Goal: Information Seeking & Learning: Learn about a topic

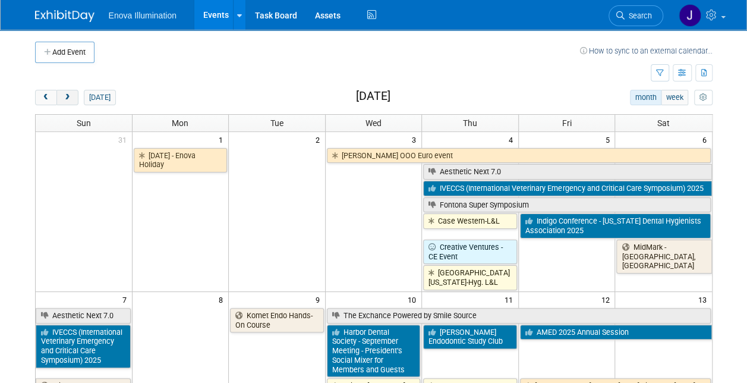
click at [67, 96] on span "next" at bounding box center [67, 98] width 9 height 8
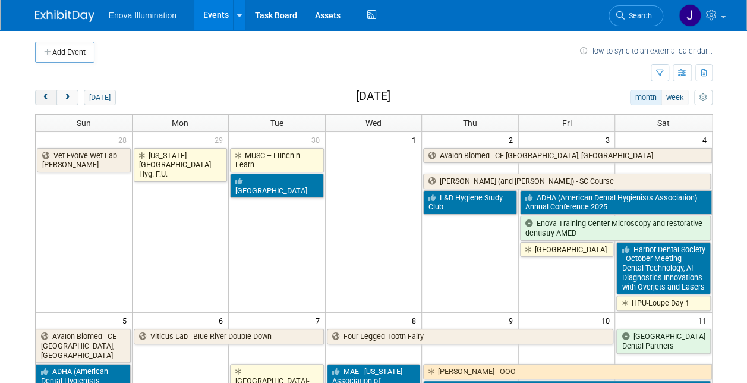
click at [52, 94] on button "prev" at bounding box center [46, 97] width 22 height 15
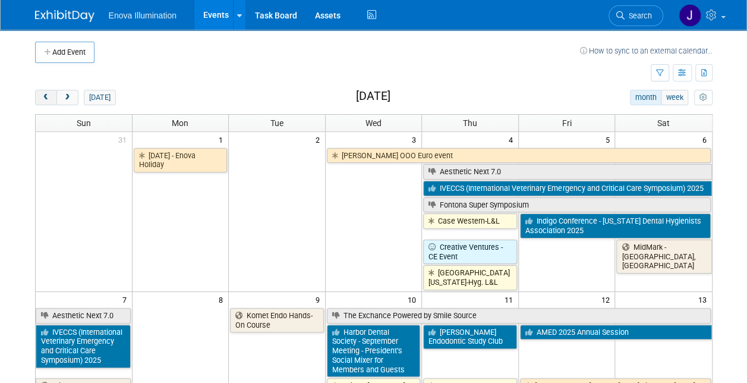
click at [52, 94] on button "prev" at bounding box center [46, 97] width 22 height 15
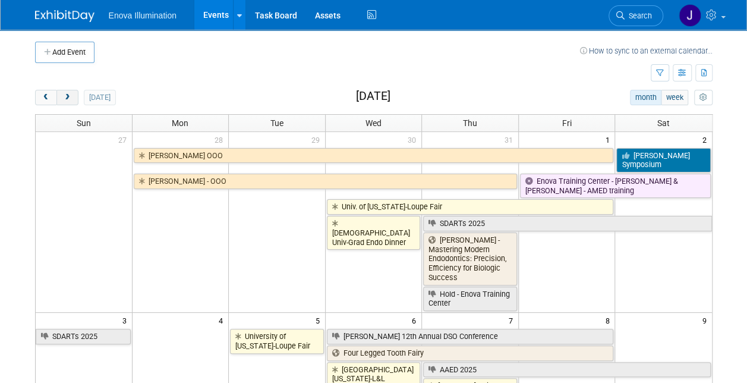
click at [70, 94] on span "next" at bounding box center [67, 98] width 9 height 8
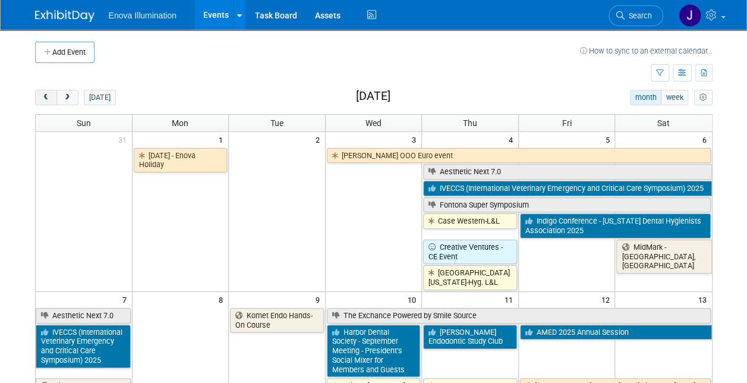
click at [49, 90] on button "prev" at bounding box center [46, 97] width 22 height 15
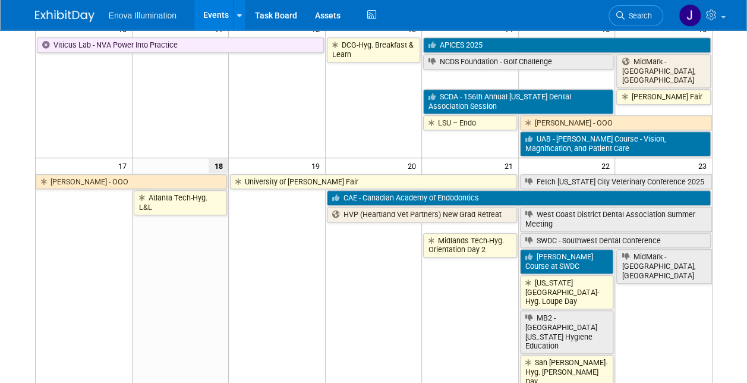
scroll to position [475, 0]
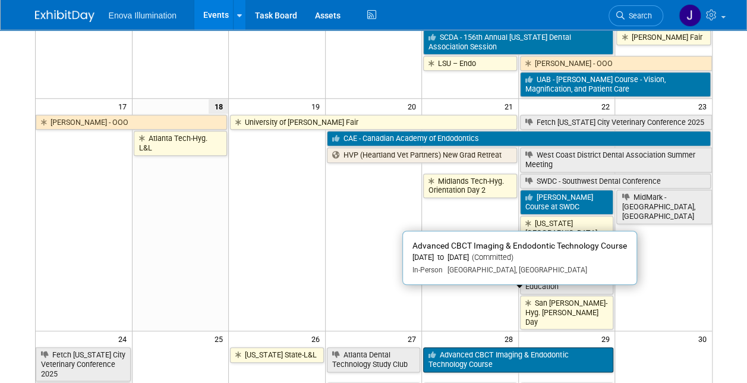
click at [484, 347] on link "Advanced CBCT Imaging & Endodontic Technology Course" at bounding box center [518, 359] width 190 height 24
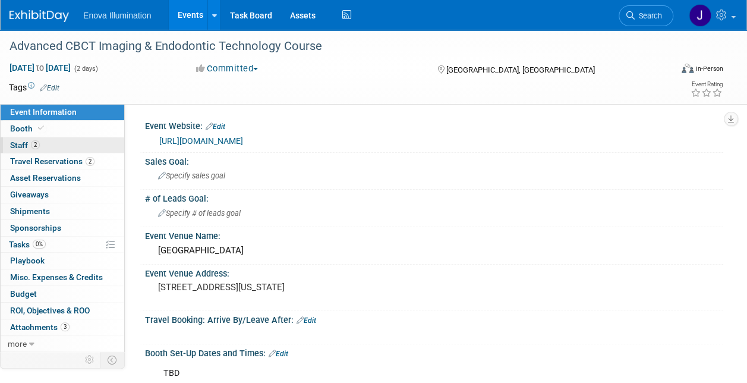
click at [5, 140] on link "2 Staff 2" at bounding box center [63, 145] width 124 height 16
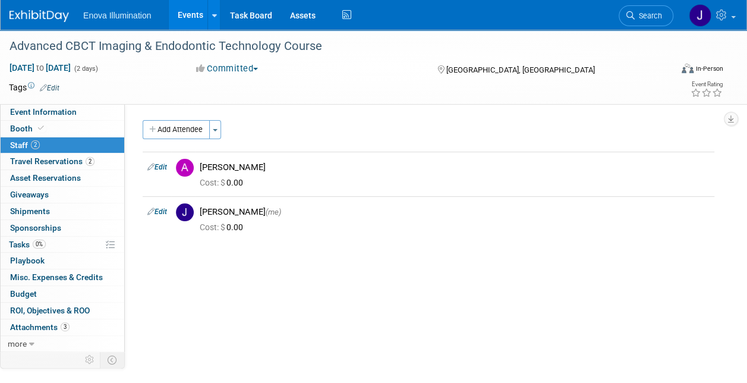
click at [27, 141] on span "Staff 2" at bounding box center [25, 145] width 30 height 10
click at [188, 17] on link "Events" at bounding box center [190, 15] width 43 height 30
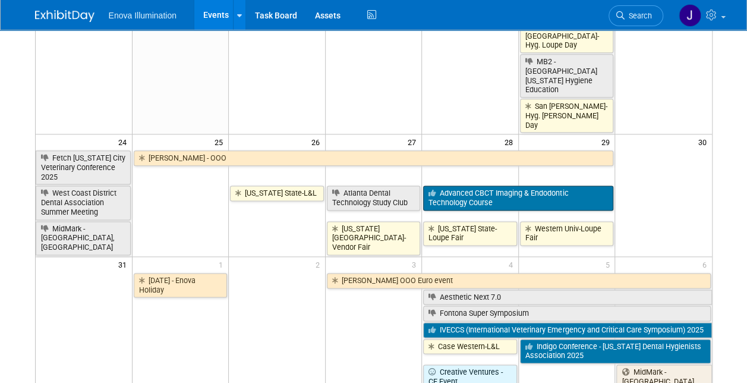
scroll to position [654, 0]
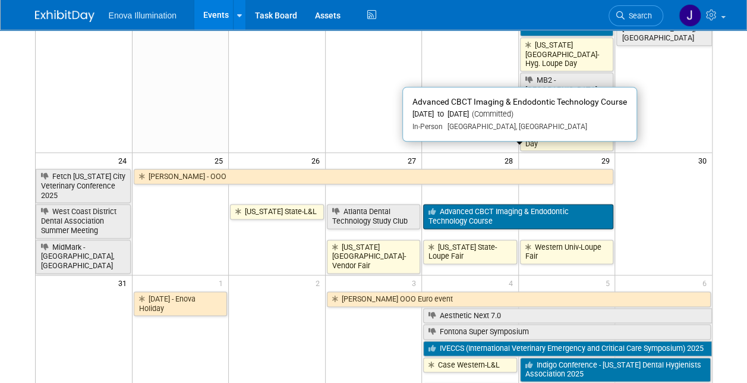
click at [493, 204] on link "Advanced CBCT Imaging & Endodontic Technology Course" at bounding box center [518, 216] width 190 height 24
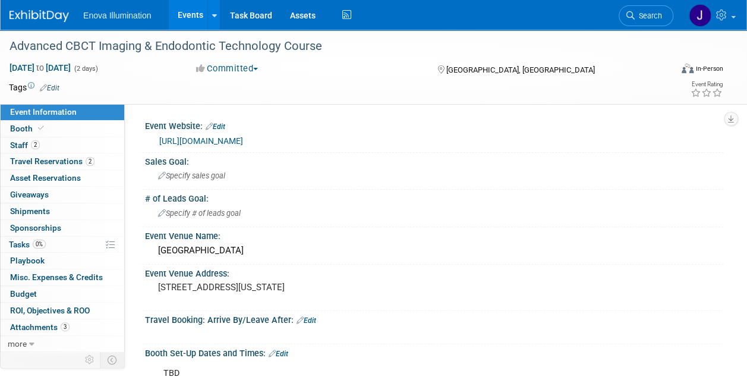
click at [188, 13] on link "Events" at bounding box center [190, 15] width 43 height 30
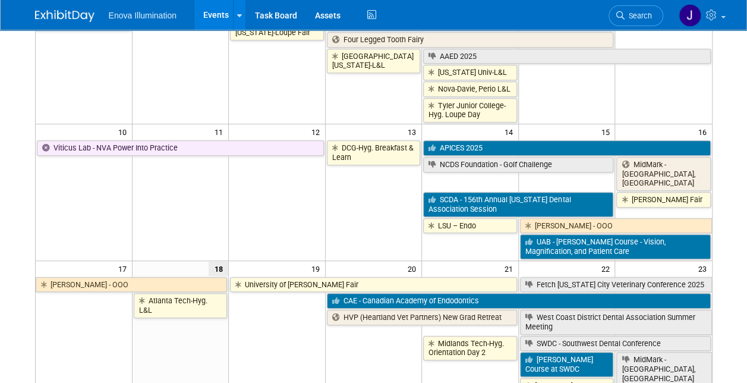
scroll to position [475, 0]
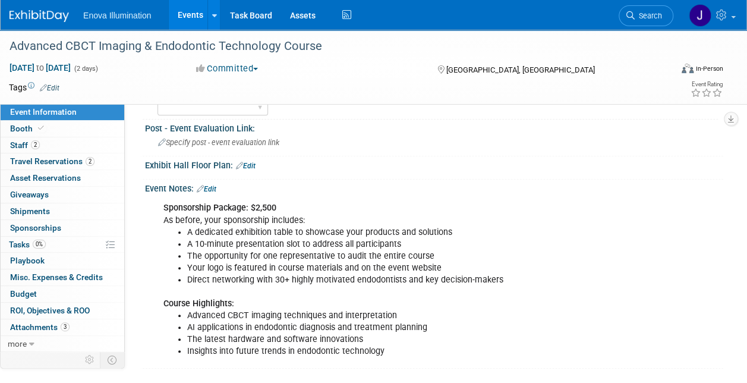
scroll to position [297, 0]
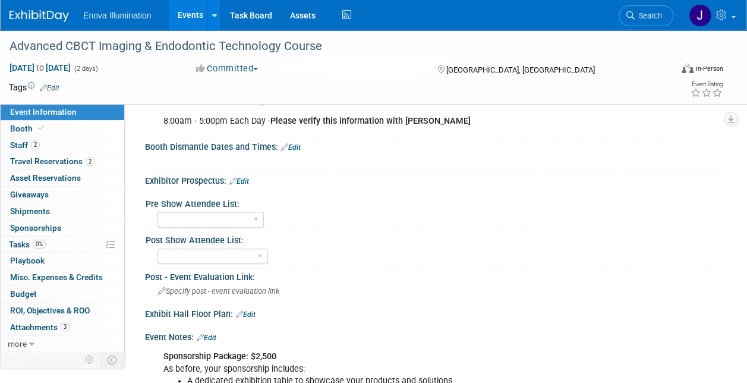
click at [191, 12] on link "Events" at bounding box center [190, 15] width 43 height 30
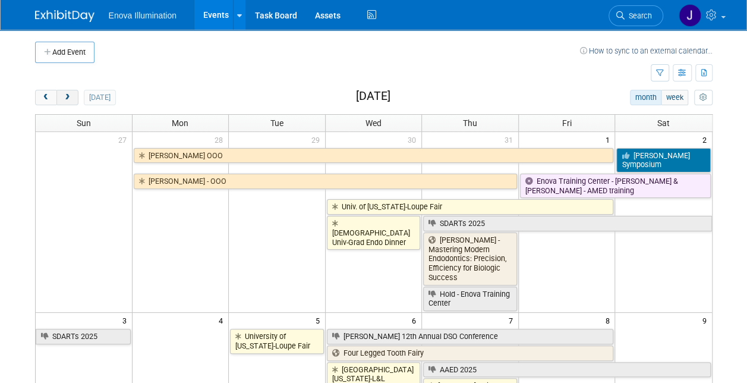
click at [71, 99] on button "next" at bounding box center [67, 97] width 22 height 15
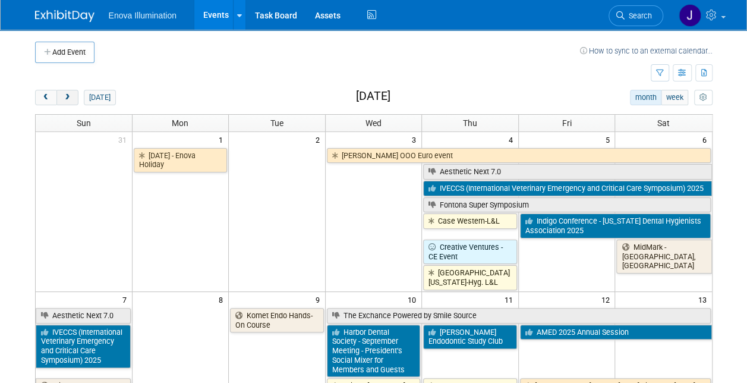
click at [69, 99] on span "next" at bounding box center [67, 98] width 9 height 8
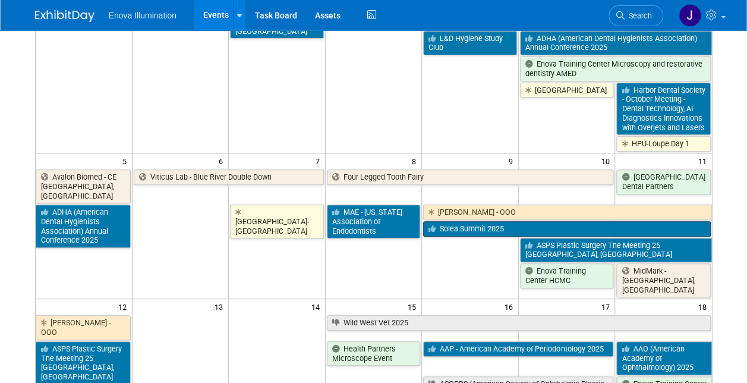
scroll to position [178, 0]
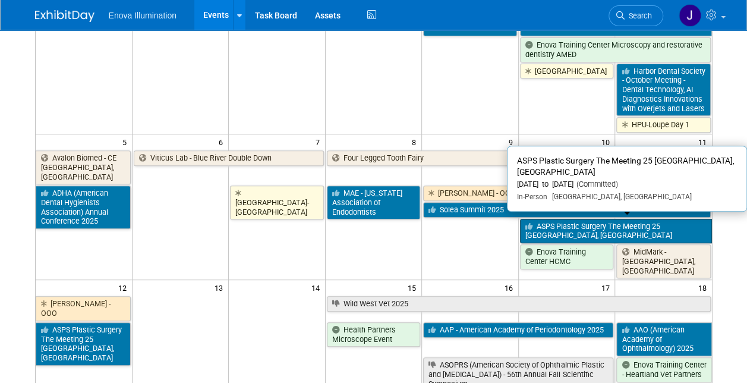
click at [635, 219] on link "ASPS Plastic Surgery The Meeting 25 [GEOGRAPHIC_DATA], [GEOGRAPHIC_DATA]" at bounding box center [616, 231] width 192 height 24
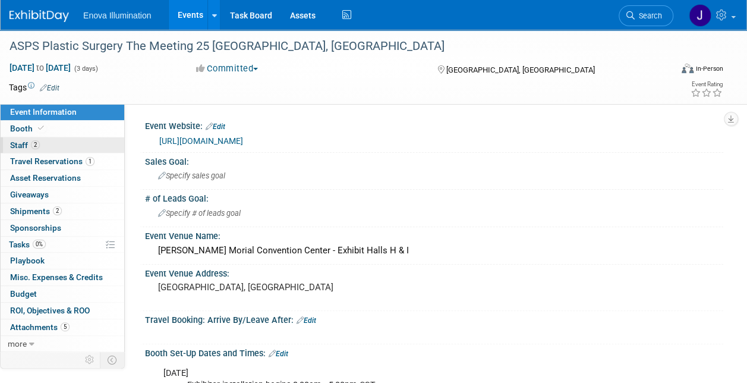
click at [19, 144] on span "Staff 2" at bounding box center [25, 145] width 30 height 10
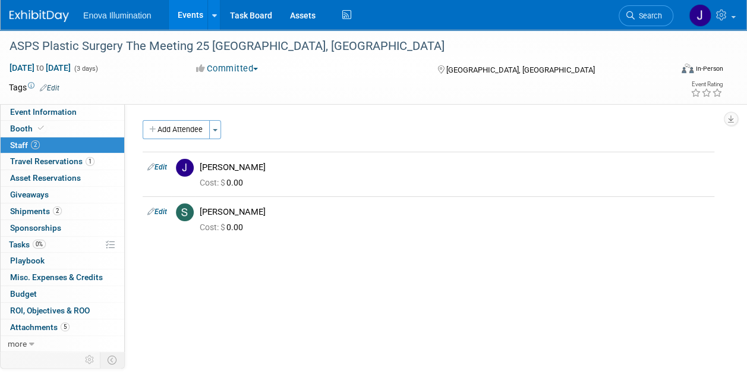
click at [184, 10] on link "Events" at bounding box center [190, 15] width 43 height 30
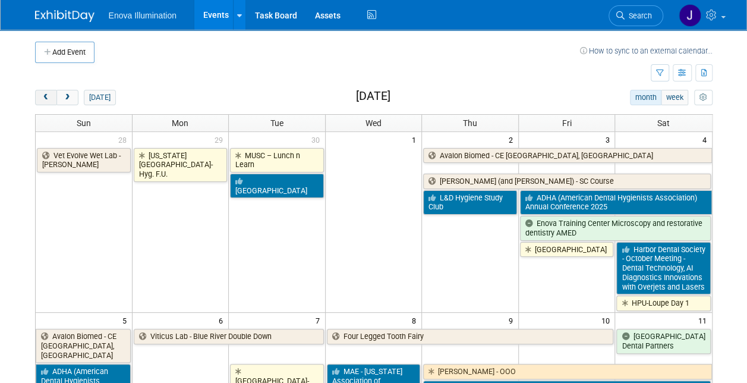
click at [42, 97] on span "prev" at bounding box center [46, 98] width 9 height 8
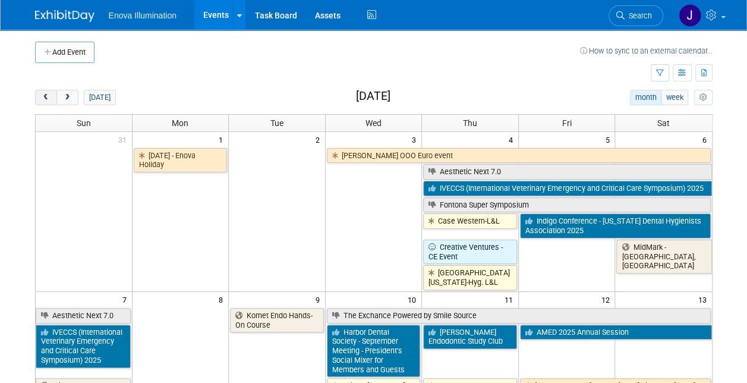
click at [42, 97] on span "prev" at bounding box center [46, 98] width 9 height 8
